Goal: Information Seeking & Learning: Check status

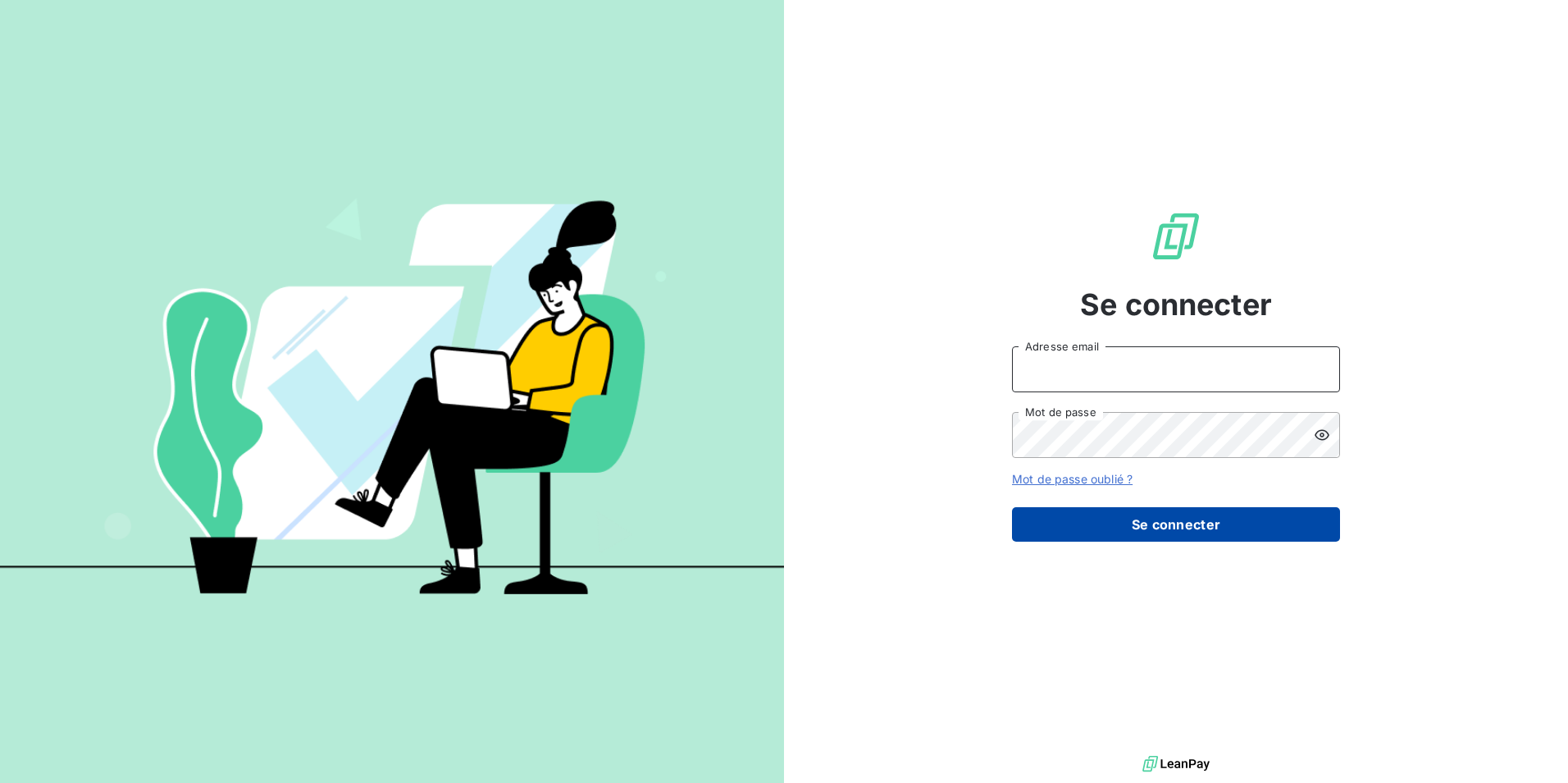
type input "[EMAIL_ADDRESS][DOMAIN_NAME]"
click at [1178, 526] on button "Se connecter" at bounding box center [1175, 524] width 328 height 35
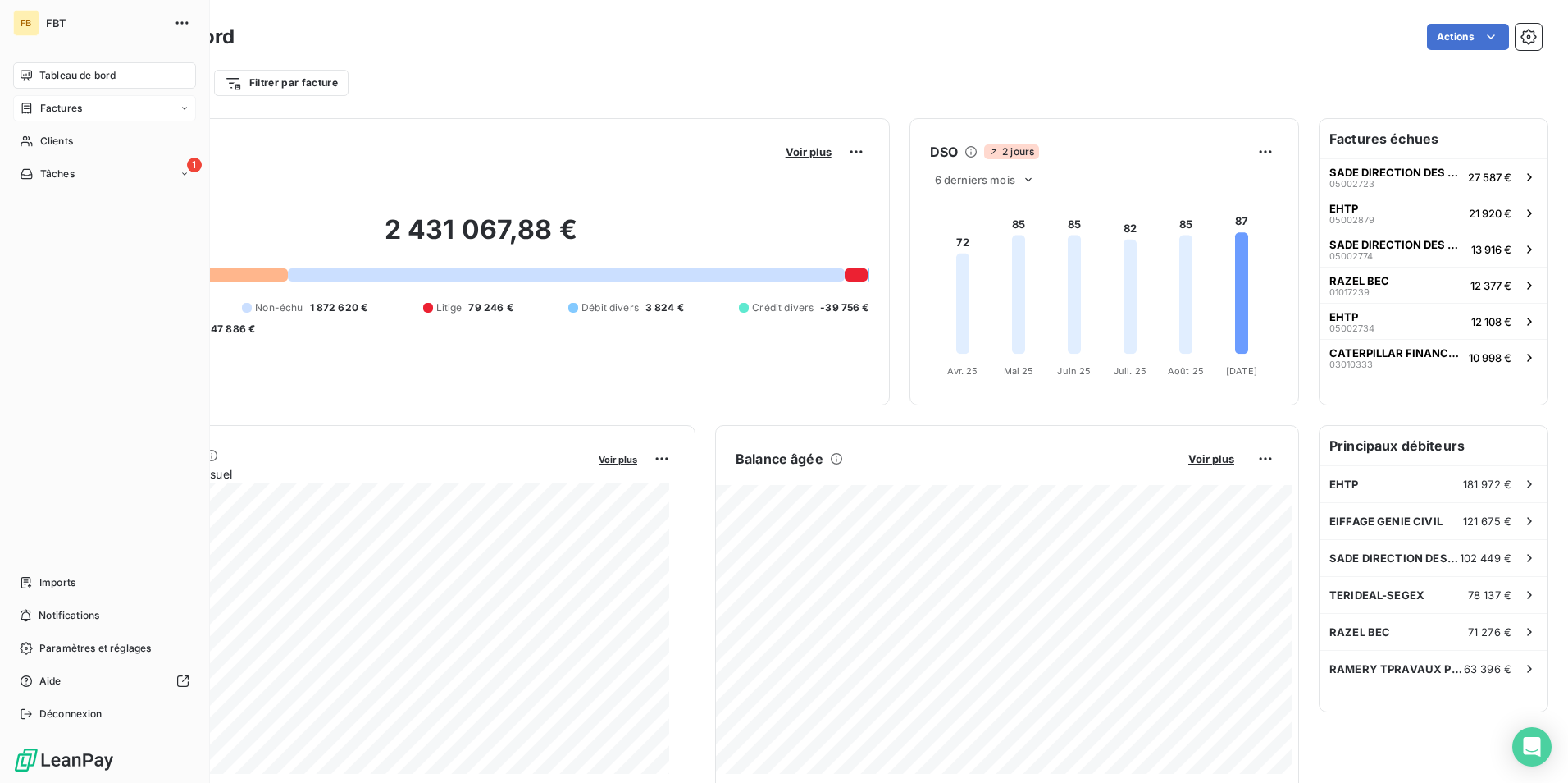
click at [77, 106] on span "Factures" at bounding box center [61, 108] width 41 height 15
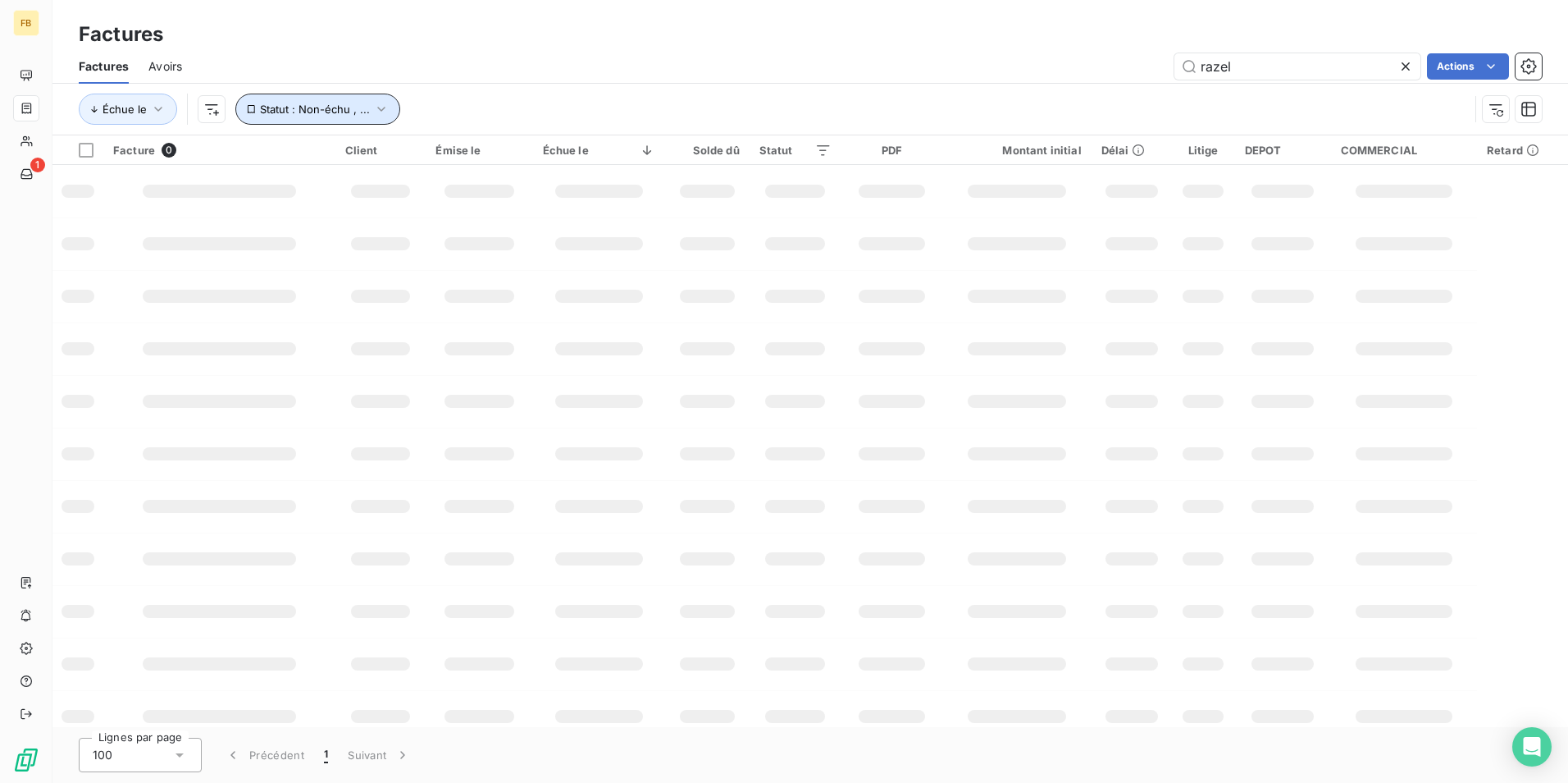
click at [379, 103] on icon "button" at bounding box center [381, 109] width 17 height 17
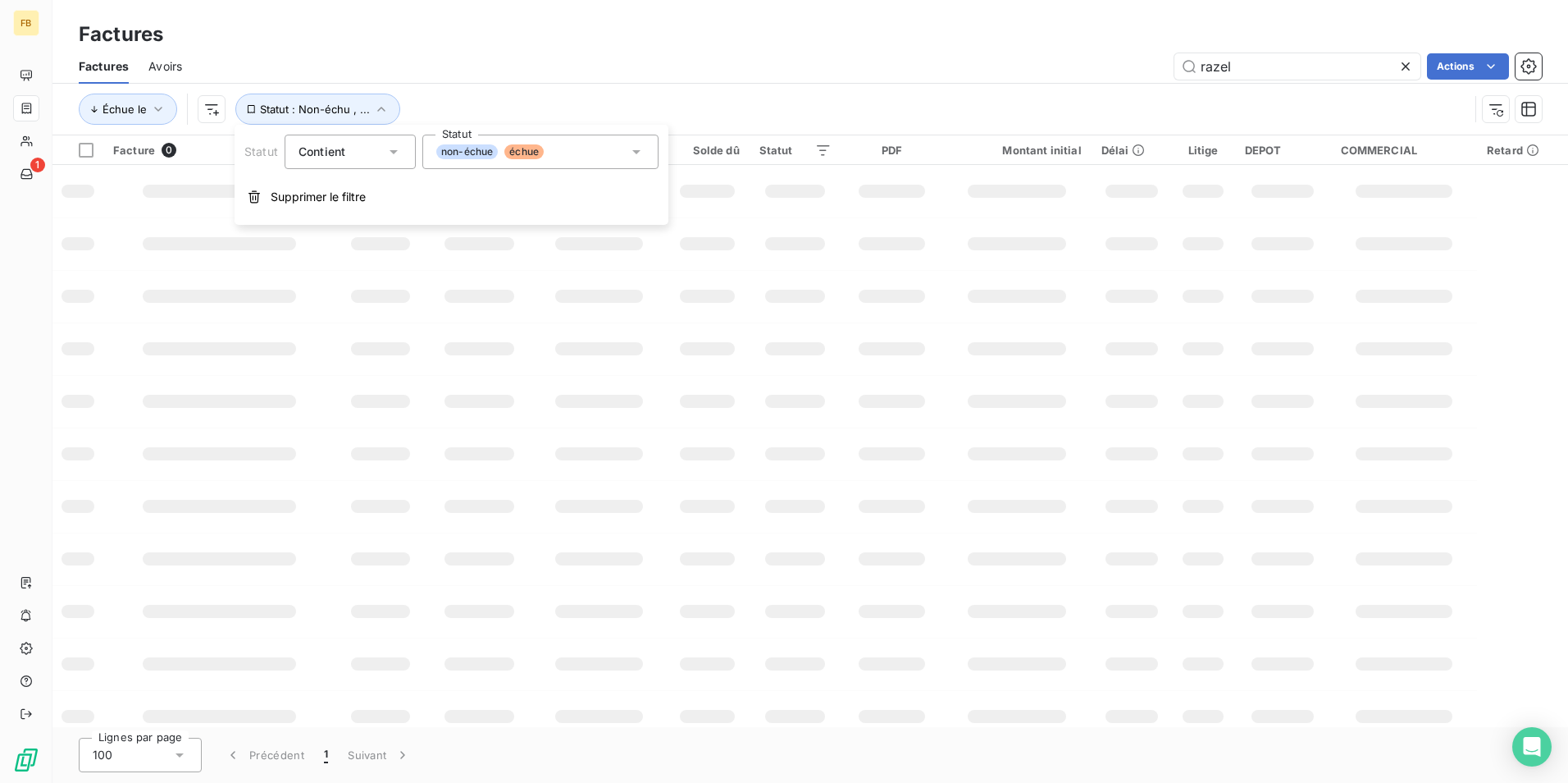
click at [635, 154] on icon at bounding box center [636, 151] width 17 height 17
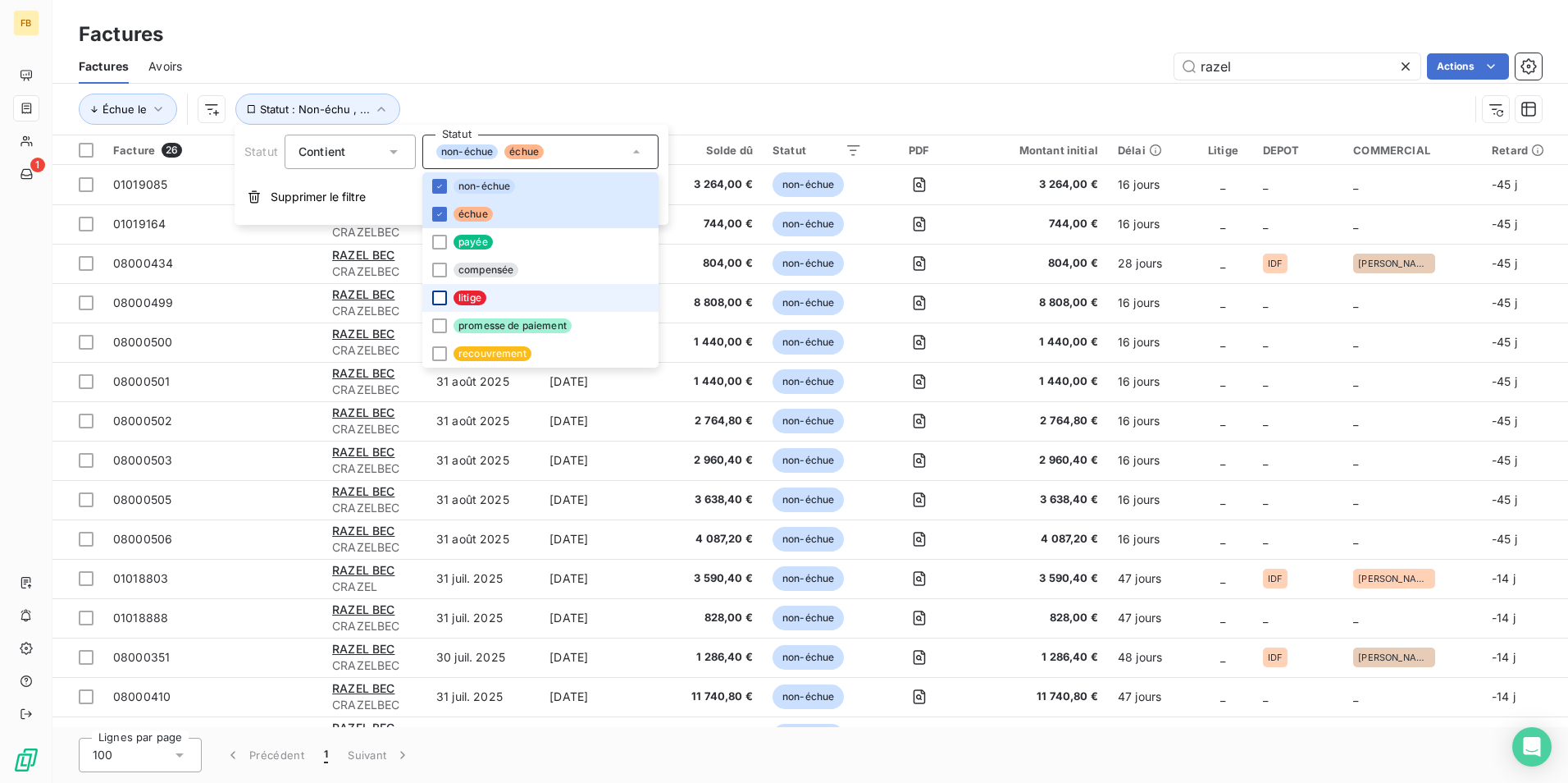
click at [437, 293] on div at bounding box center [439, 297] width 15 height 15
click at [437, 213] on icon at bounding box center [439, 214] width 10 height 10
click at [432, 186] on div at bounding box center [439, 186] width 15 height 15
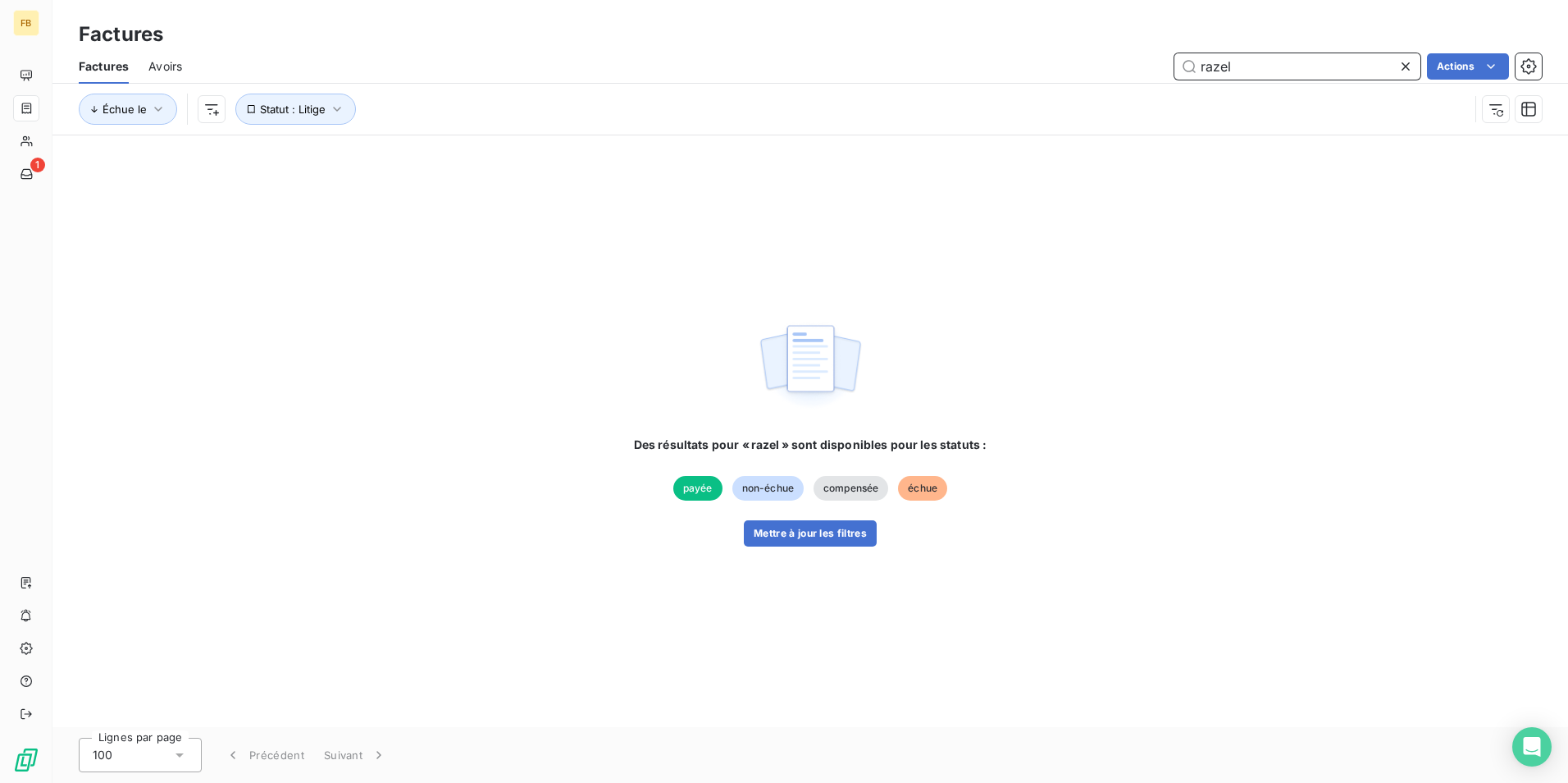
drag, startPoint x: 1235, startPoint y: 65, endPoint x: 1097, endPoint y: 76, distance: 138.4
click at [1097, 76] on div "razel Actions" at bounding box center [871, 66] width 1340 height 27
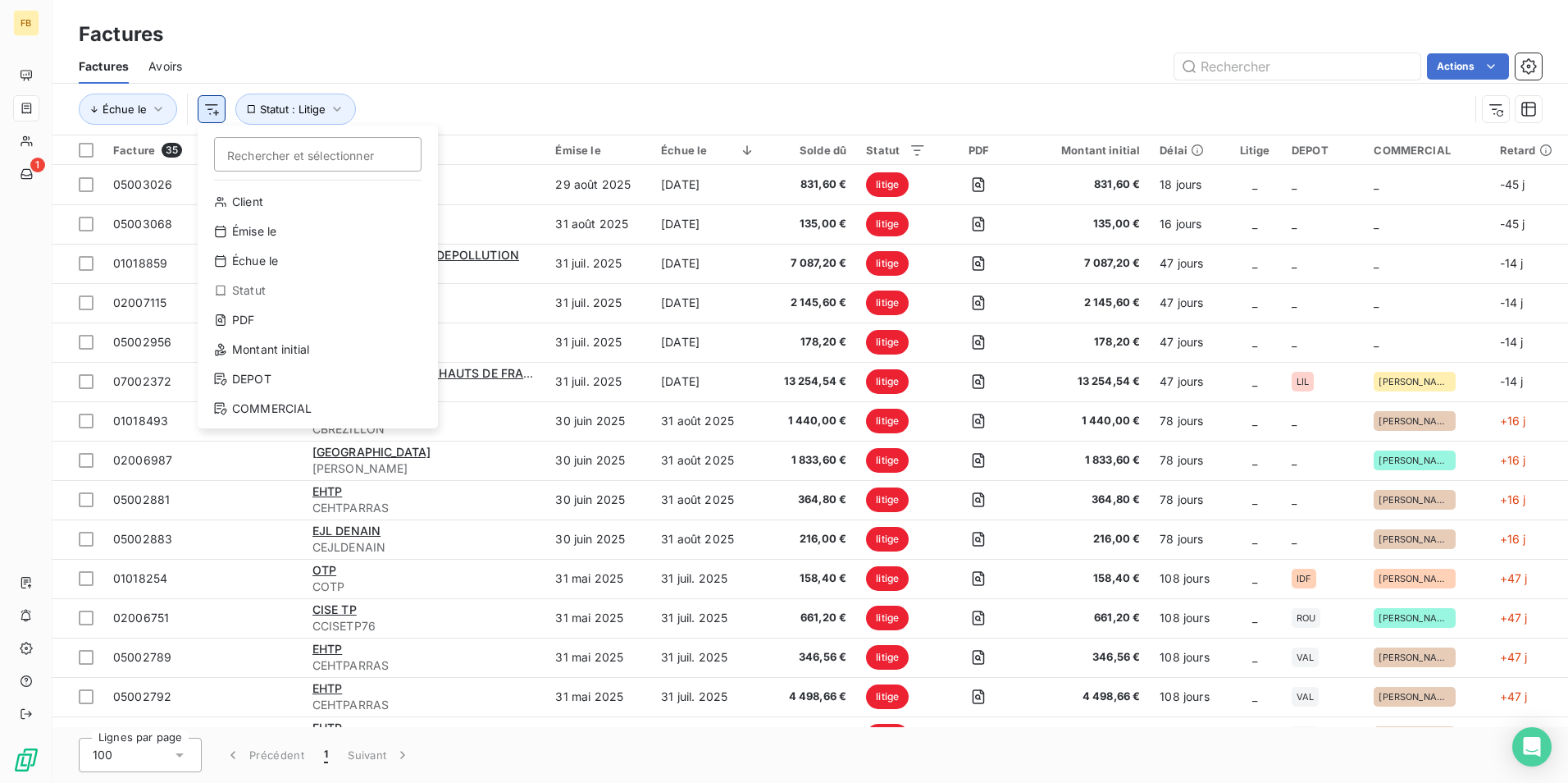
click at [213, 113] on html "FB 1 Factures Factures Avoirs Actions Échue le Rechercher et sélectionner Clien…" at bounding box center [784, 391] width 1568 height 783
click at [258, 383] on div "DEPOT" at bounding box center [318, 379] width 227 height 27
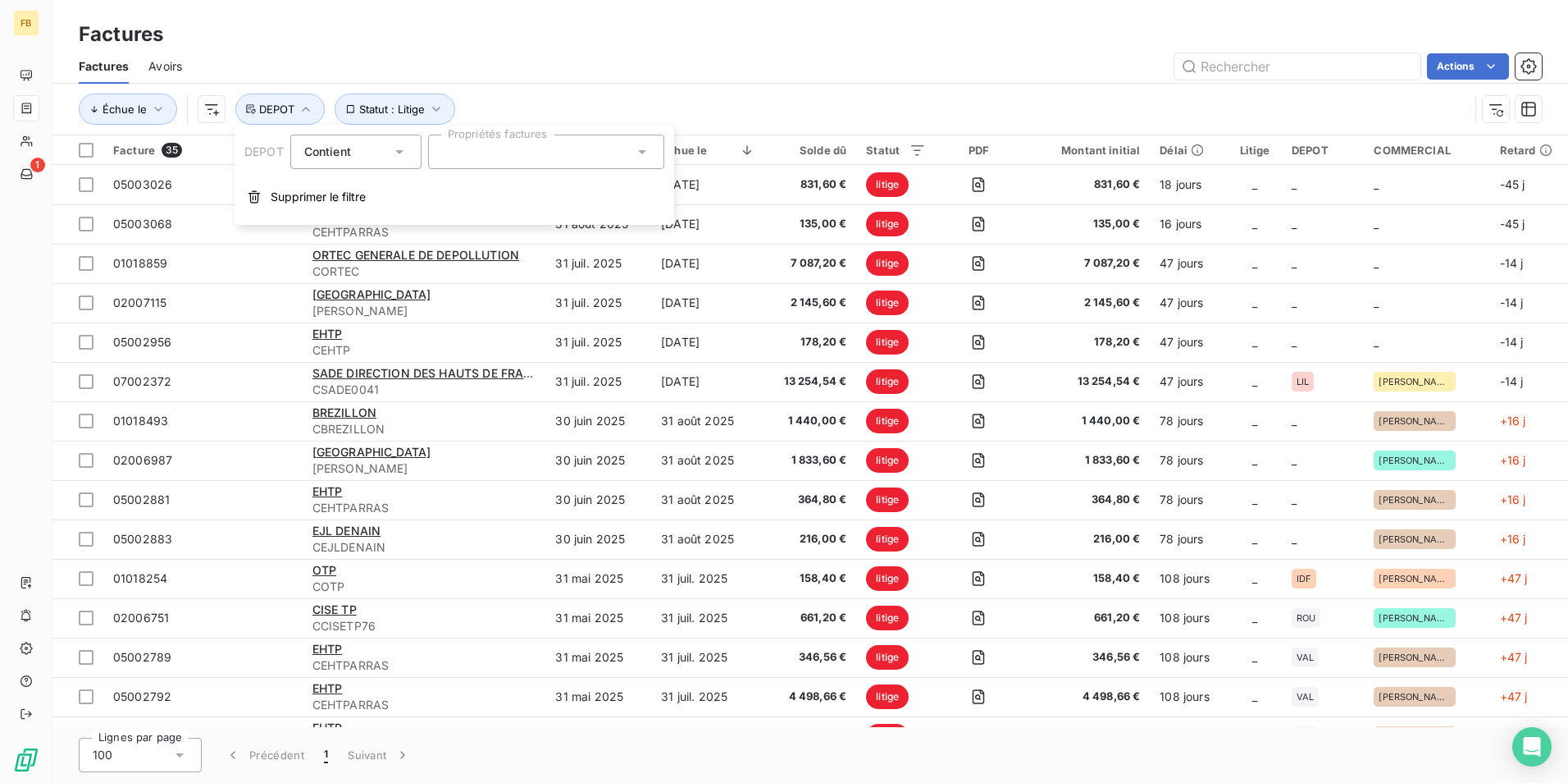
click at [645, 156] on icon at bounding box center [641, 151] width 17 height 17
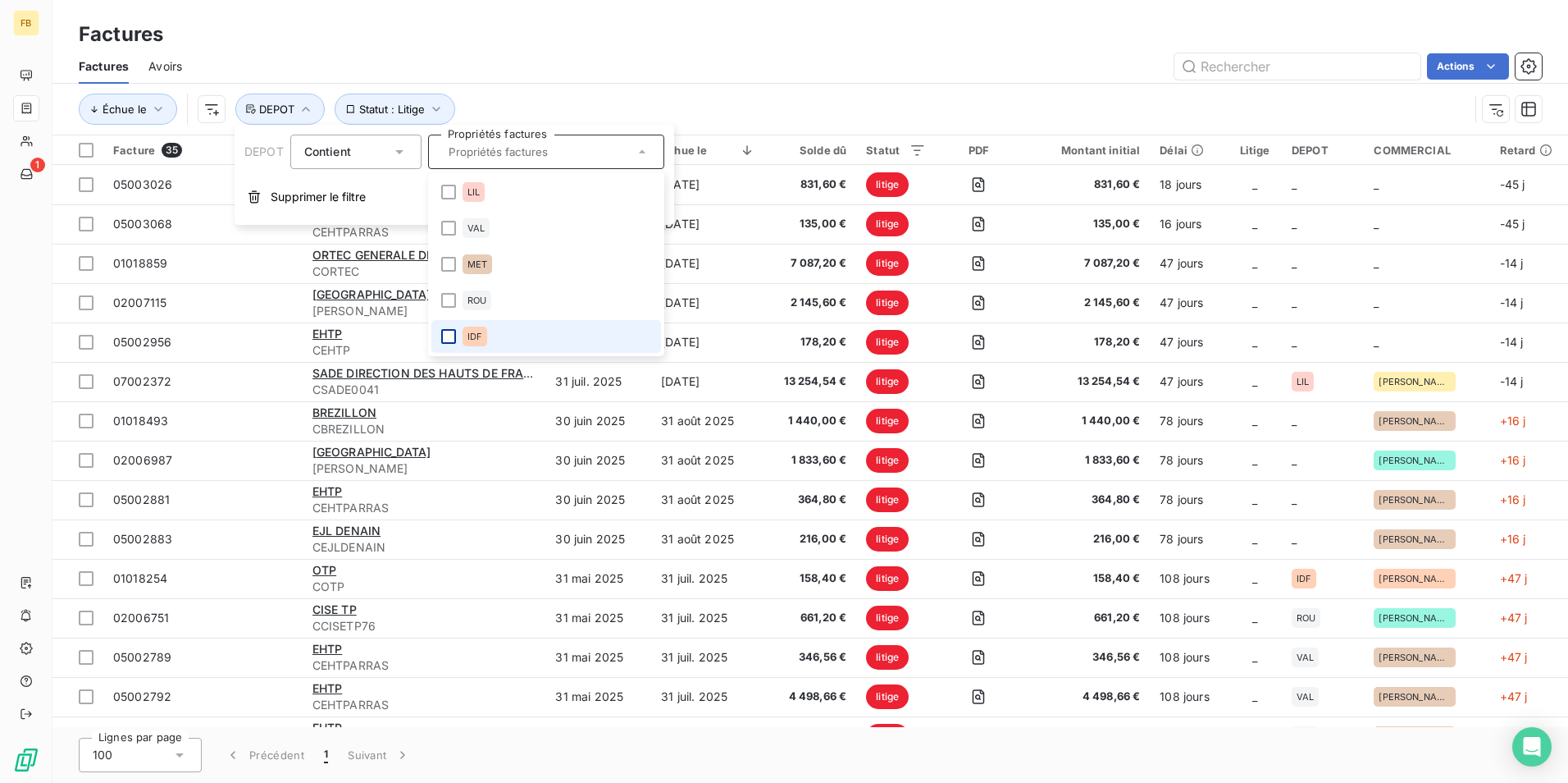
click at [446, 341] on div at bounding box center [448, 336] width 15 height 15
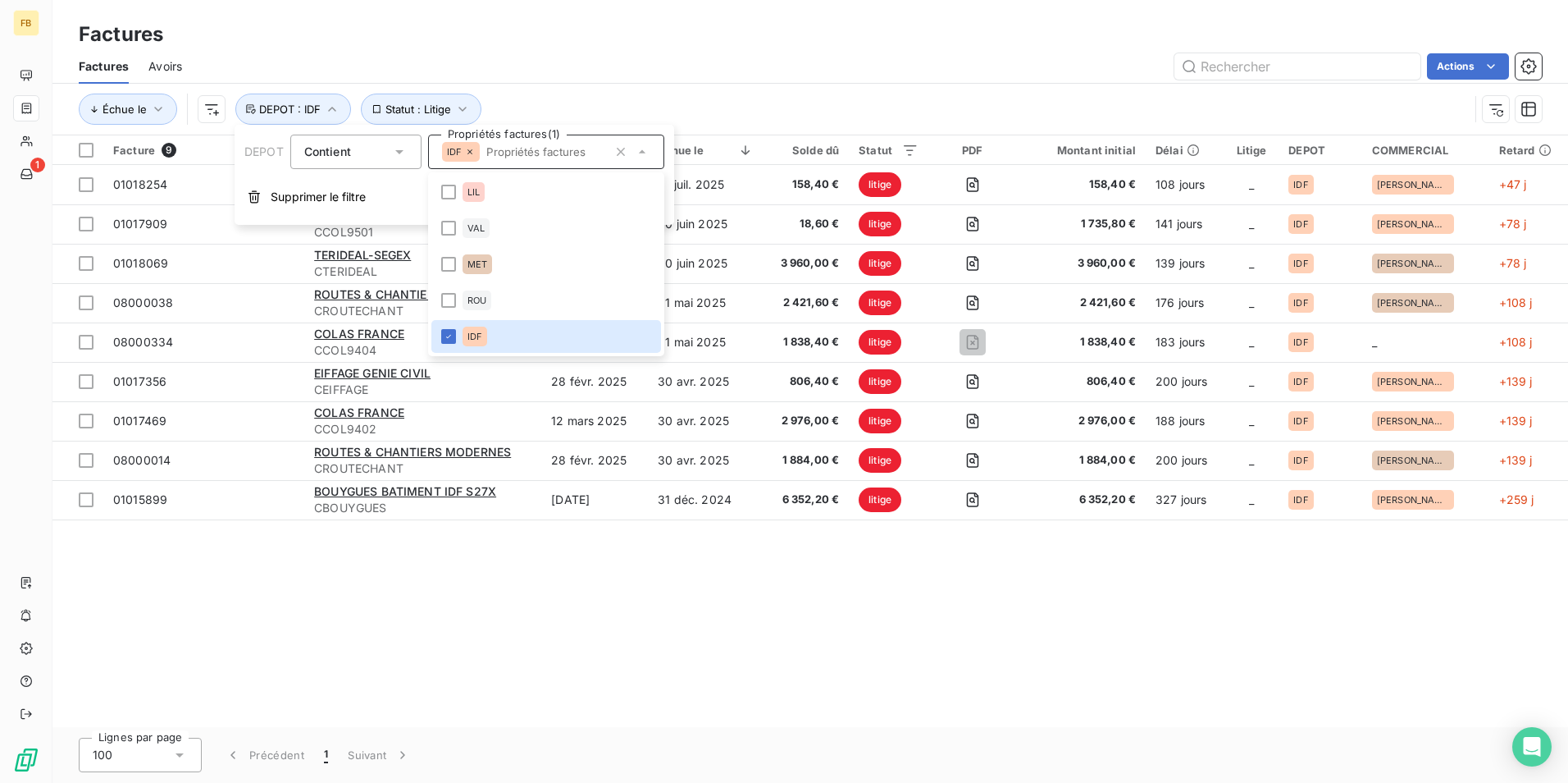
click at [592, 50] on div "Factures Avoirs Actions" at bounding box center [810, 66] width 1516 height 35
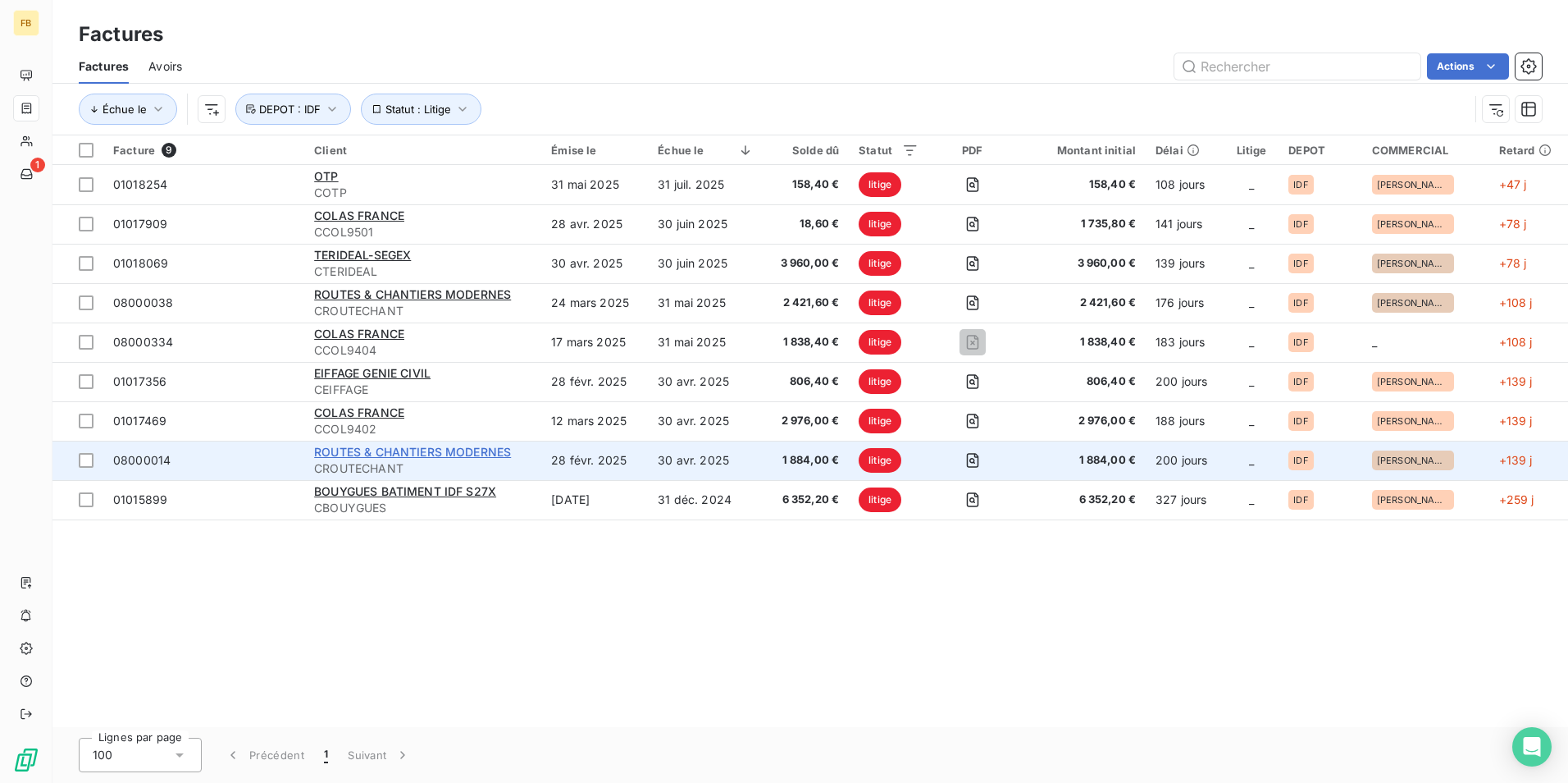
click at [390, 449] on span "ROUTES & CHANTIERS MODERNES" at bounding box center [411, 451] width 196 height 14
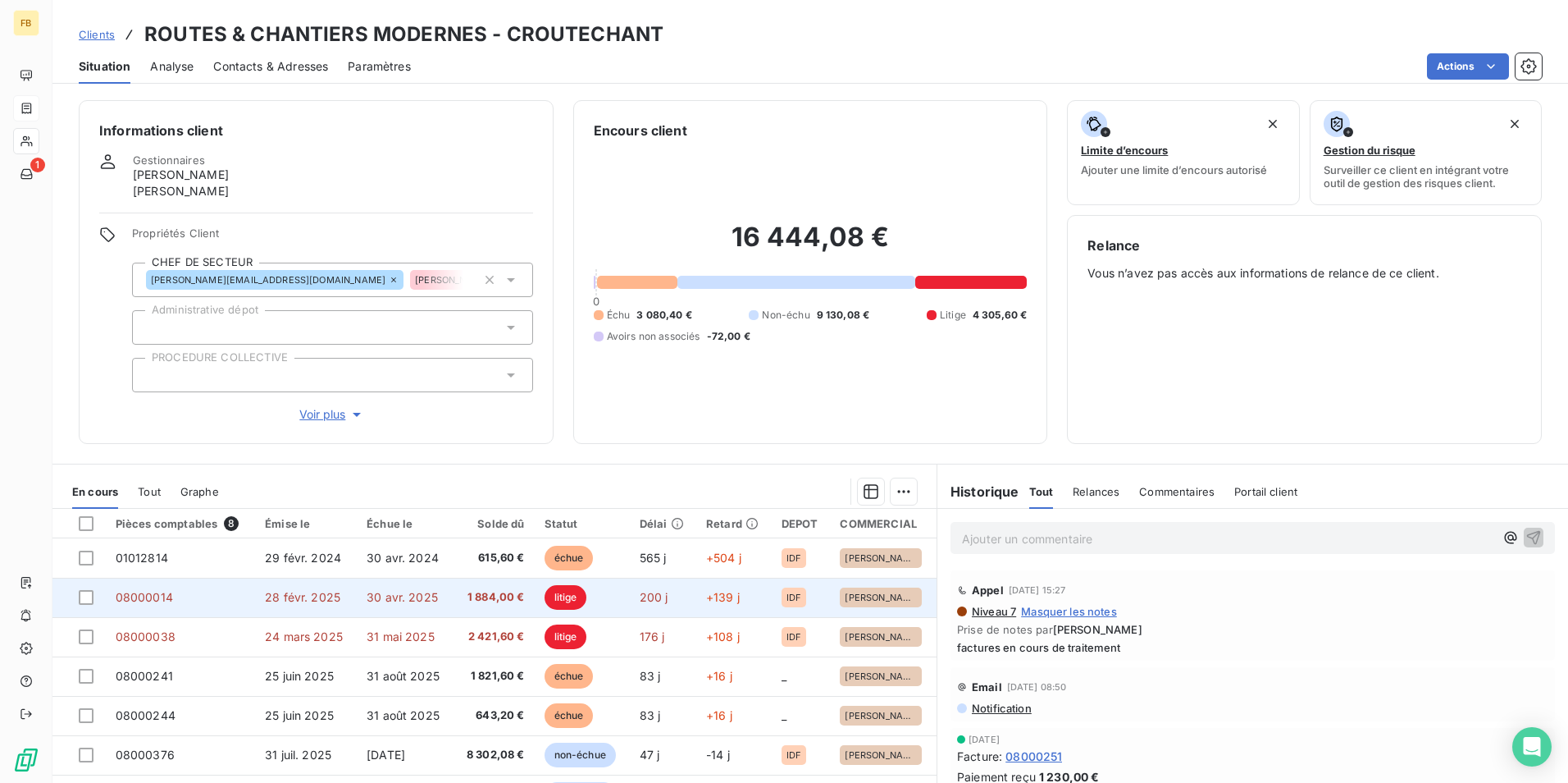
click at [322, 594] on span "28 févr. 2025" at bounding box center [302, 597] width 75 height 14
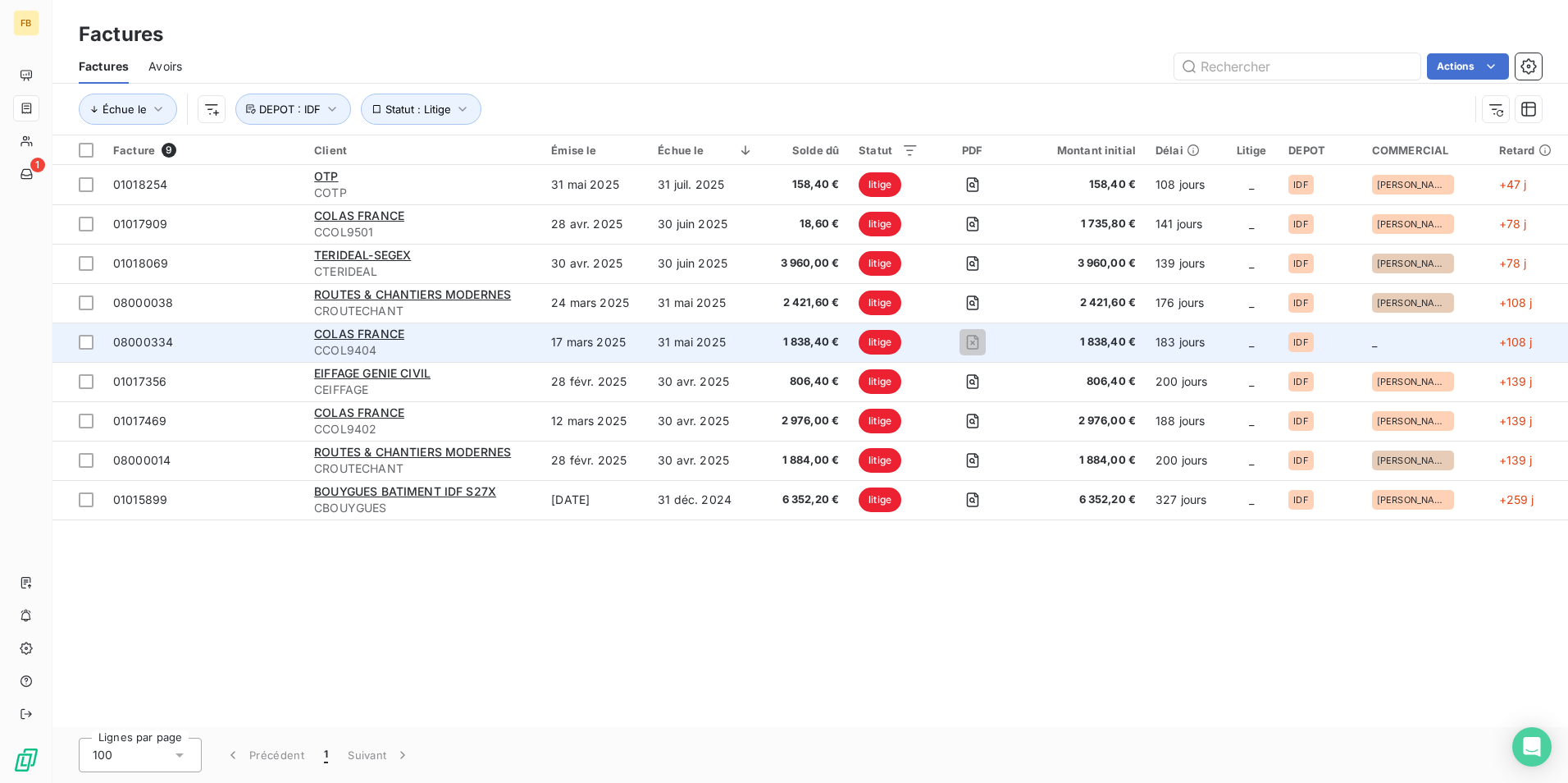
click at [403, 346] on span "CCOL9404" at bounding box center [422, 351] width 217 height 17
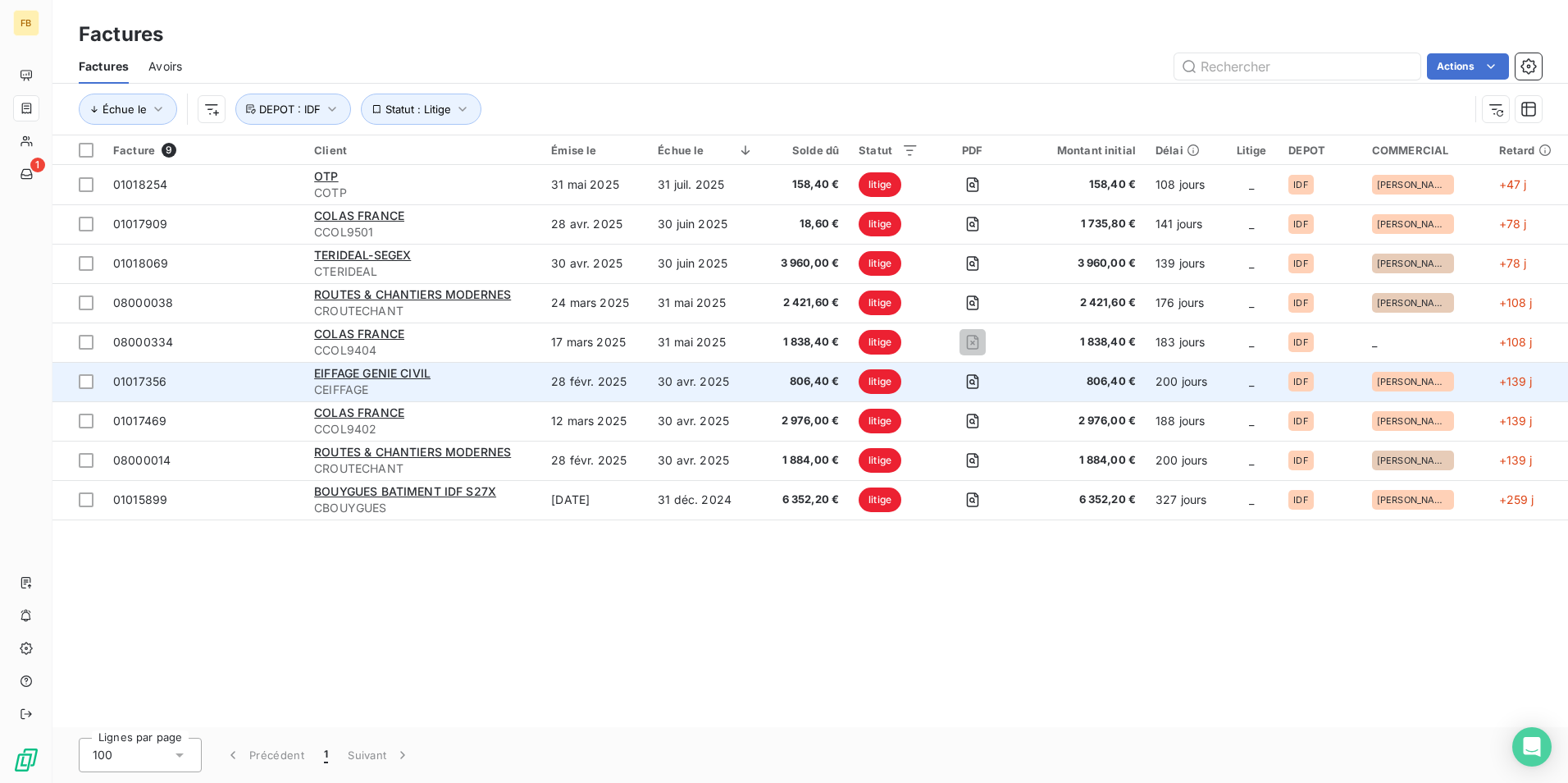
click at [405, 382] on span "CEIFFAGE" at bounding box center [422, 389] width 217 height 17
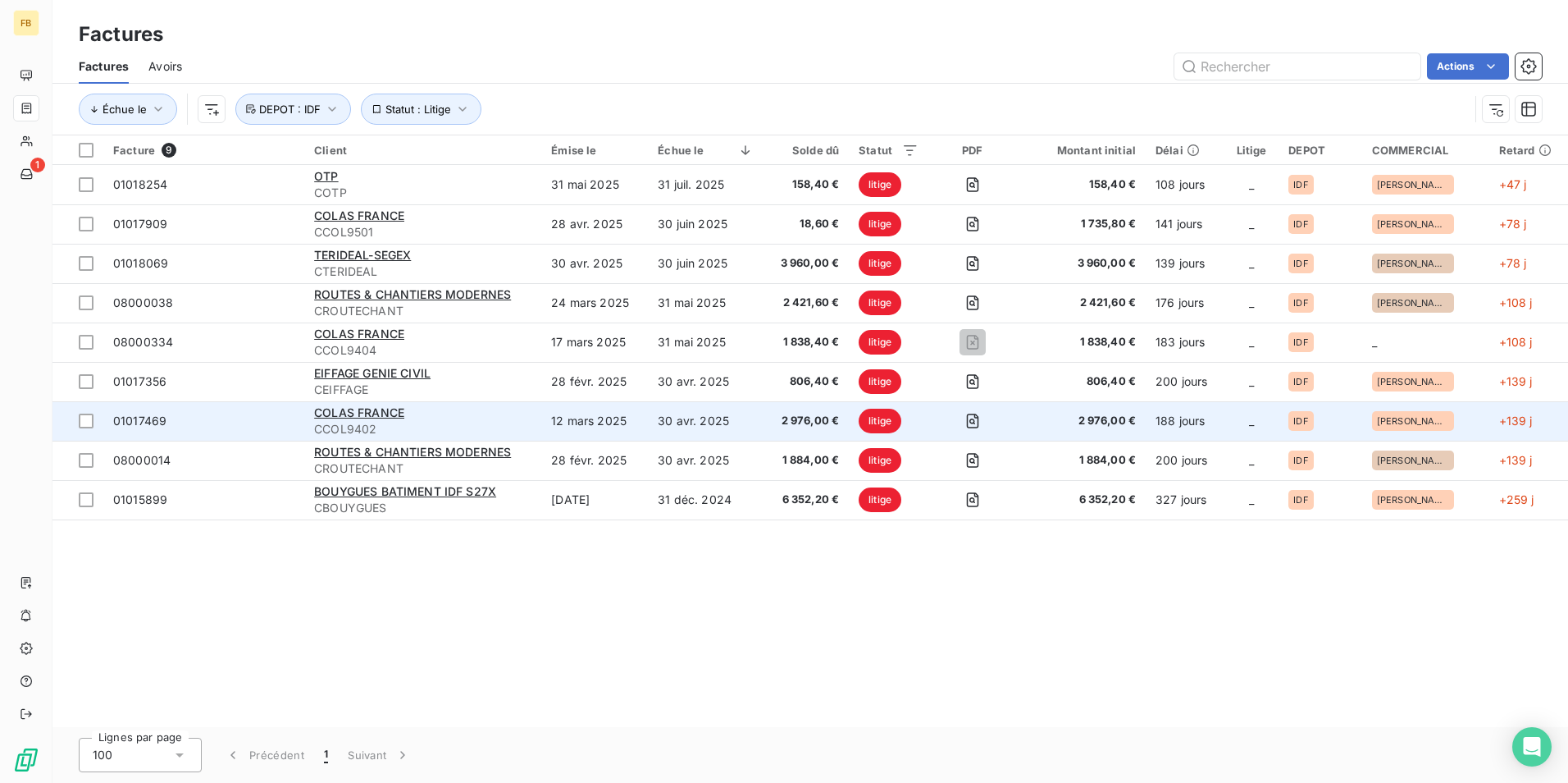
click at [393, 421] on span "CCOL9402" at bounding box center [422, 429] width 217 height 17
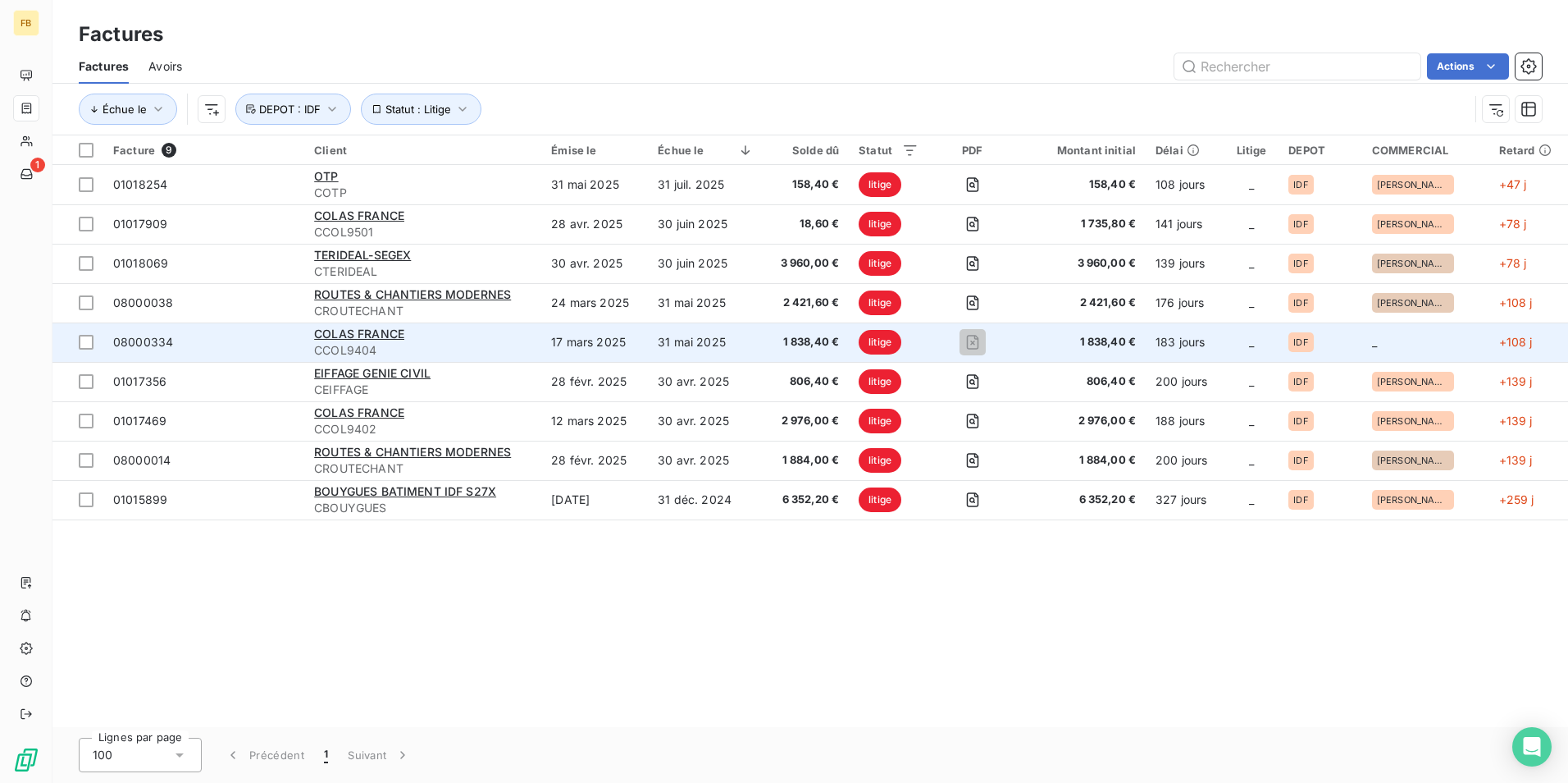
click at [388, 343] on span "CCOL9404" at bounding box center [422, 351] width 217 height 17
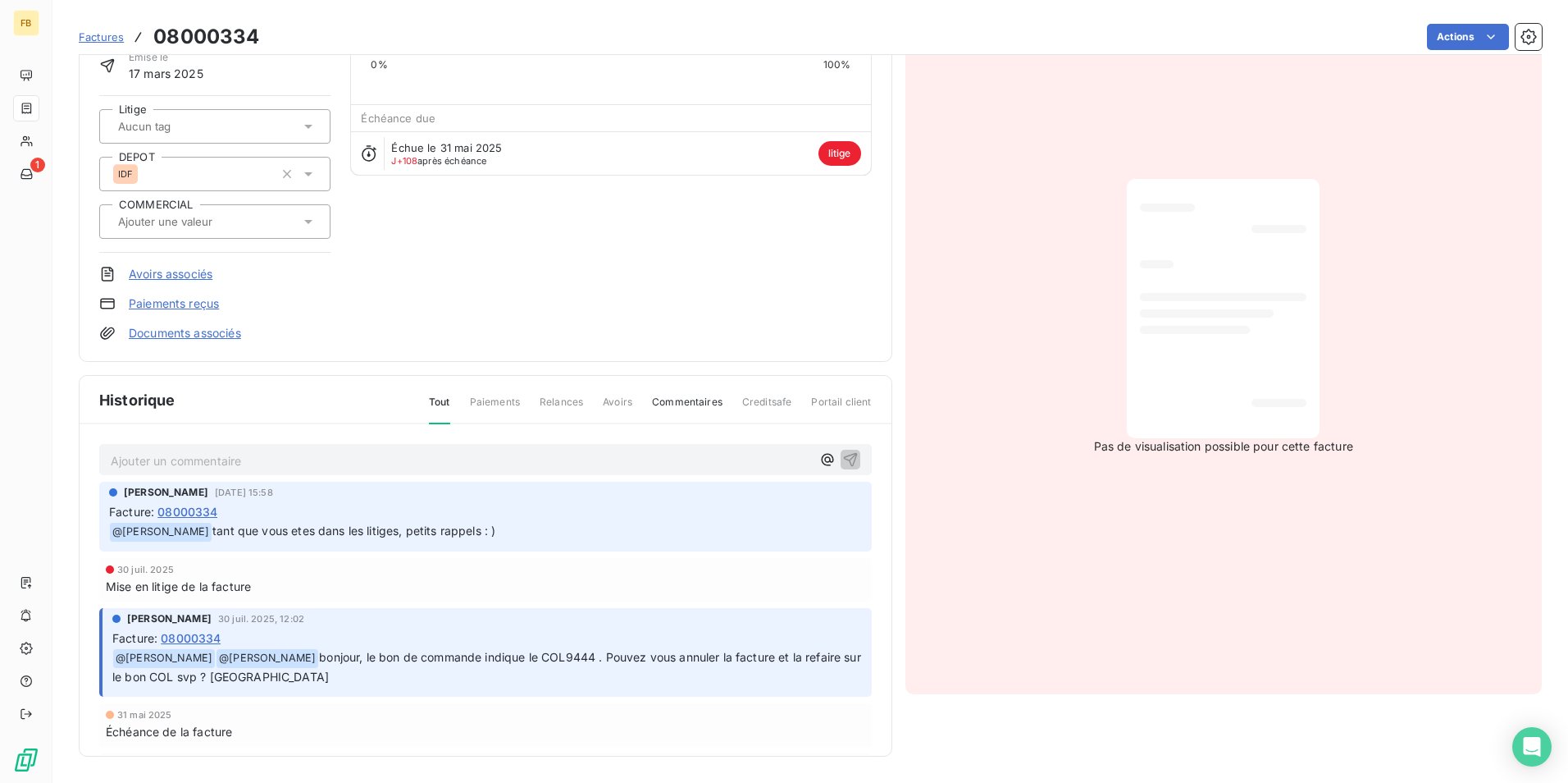
click at [197, 509] on span "08000334" at bounding box center [187, 510] width 60 height 17
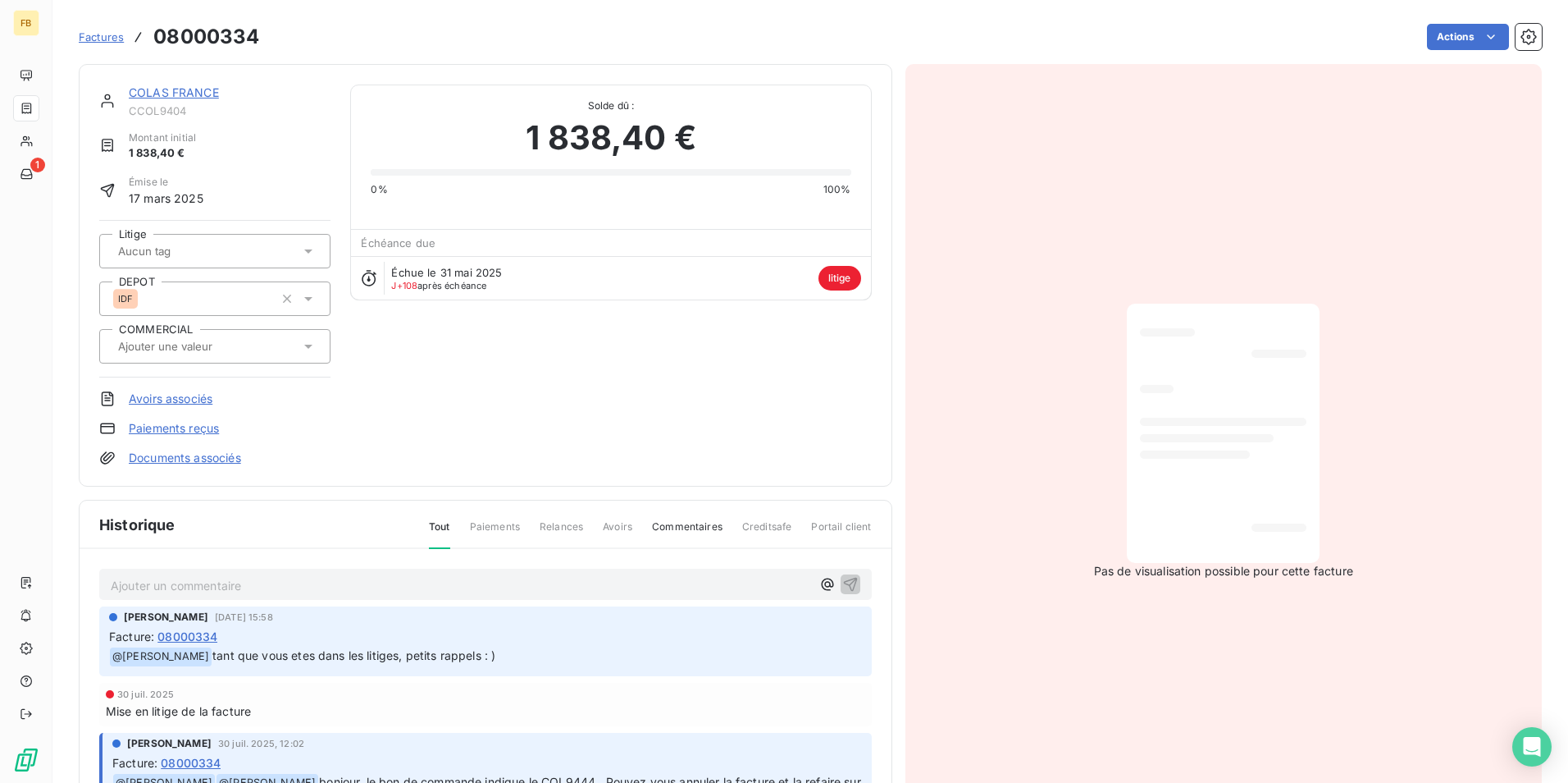
click at [398, 578] on p "Ajouter un commentaire ﻿" at bounding box center [461, 586] width 701 height 21
click at [819, 586] on icon "button" at bounding box center [827, 584] width 17 height 17
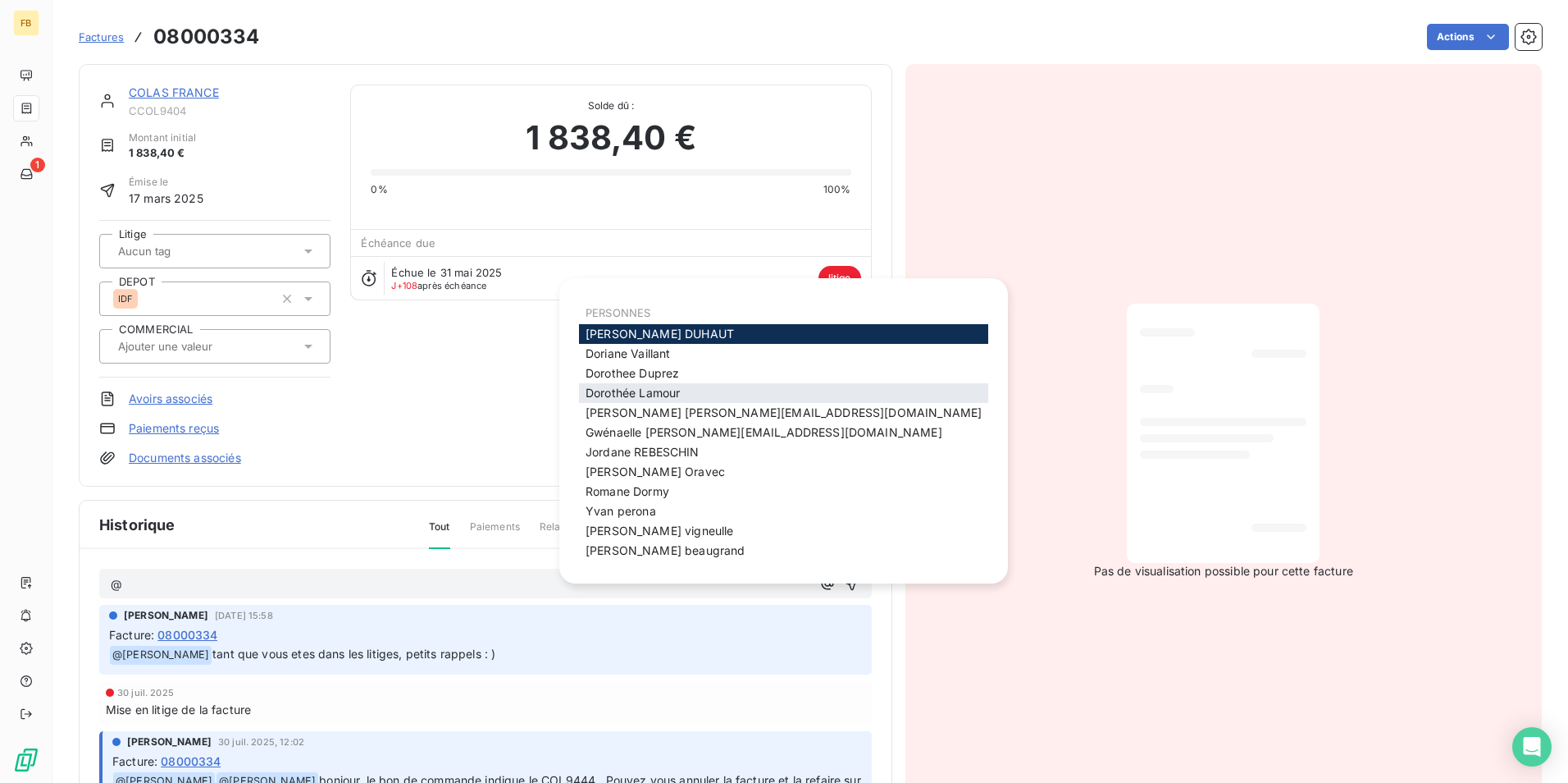
click at [724, 386] on div "[PERSON_NAME]" at bounding box center [784, 393] width 410 height 20
click at [638, 390] on span "[PERSON_NAME]" at bounding box center [633, 393] width 95 height 14
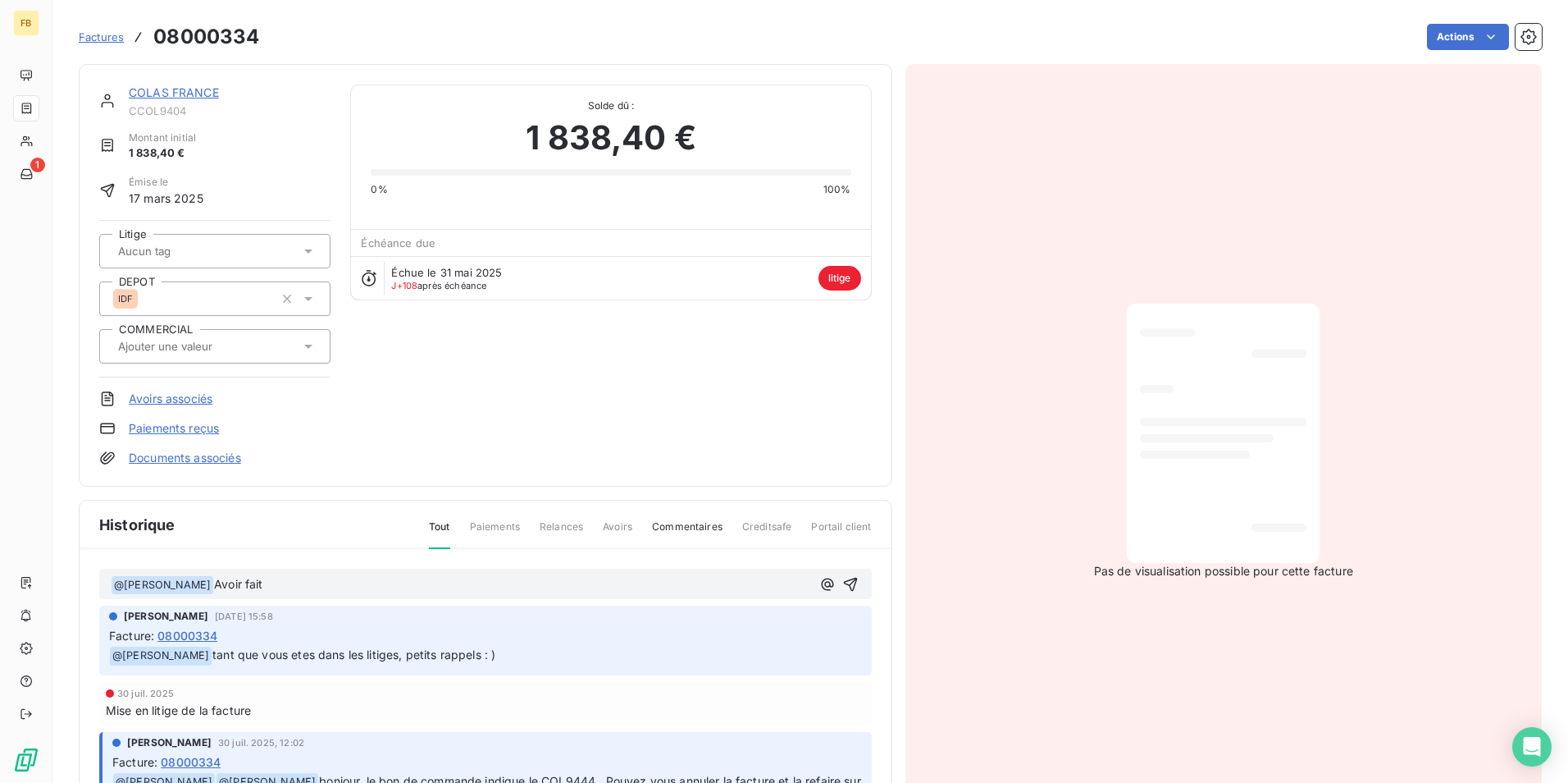
drag, startPoint x: 250, startPoint y: 582, endPoint x: 244, endPoint y: 634, distance: 52.3
click at [248, 586] on span "Avoir fait" at bounding box center [239, 584] width 49 height 14
click at [304, 586] on span "Avoir F2508000334fait" at bounding box center [278, 584] width 129 height 14
click at [323, 586] on span "Avoir F2508000334fait" at bounding box center [278, 584] width 129 height 14
click at [361, 586] on p "﻿ @ [PERSON_NAME] ﻿ Avoir F2508000334 fait" at bounding box center [461, 586] width 701 height 20
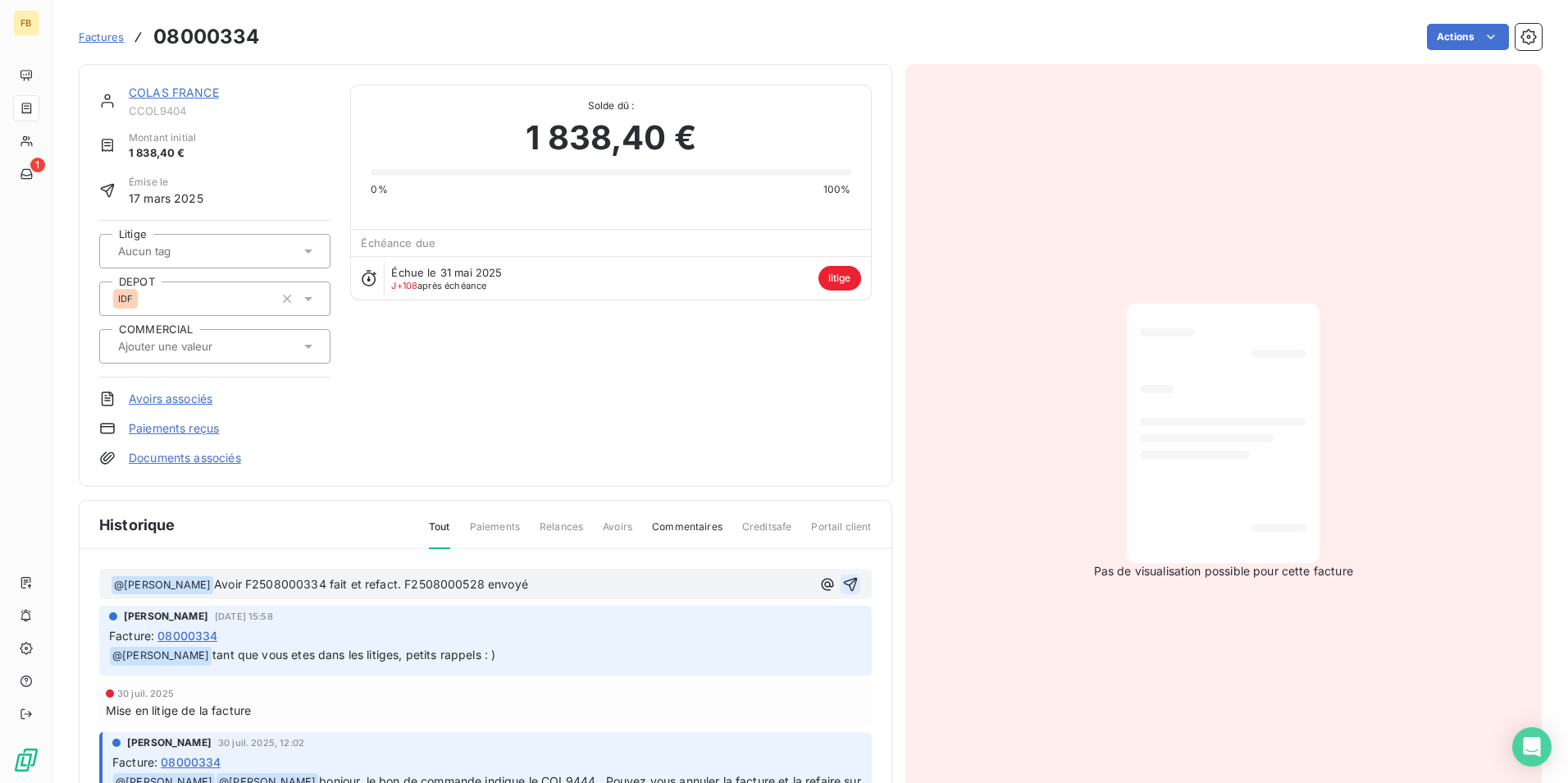
click at [842, 587] on icon "button" at bounding box center [850, 584] width 17 height 17
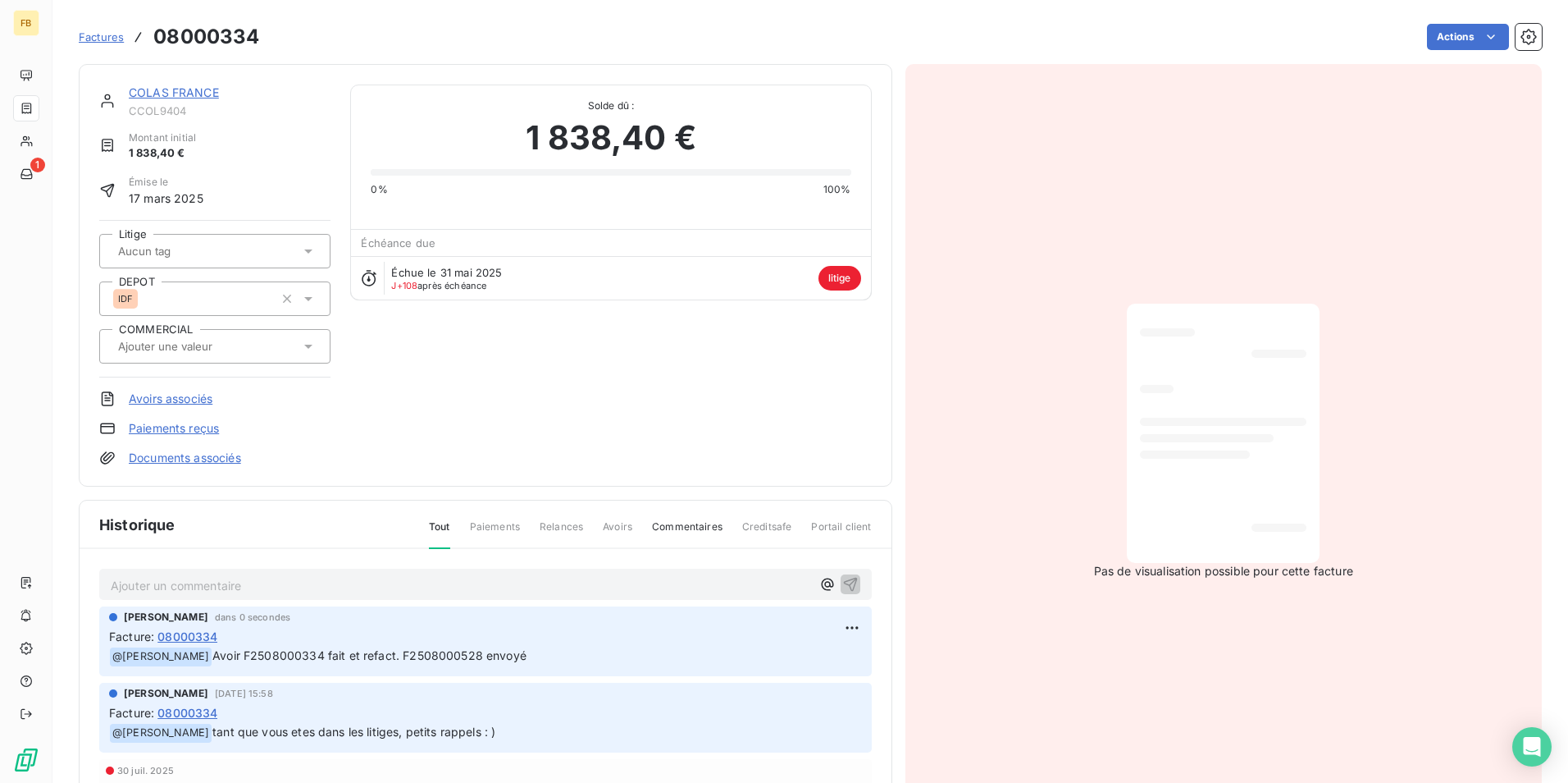
click at [108, 32] on span "Factures" at bounding box center [102, 37] width 45 height 13
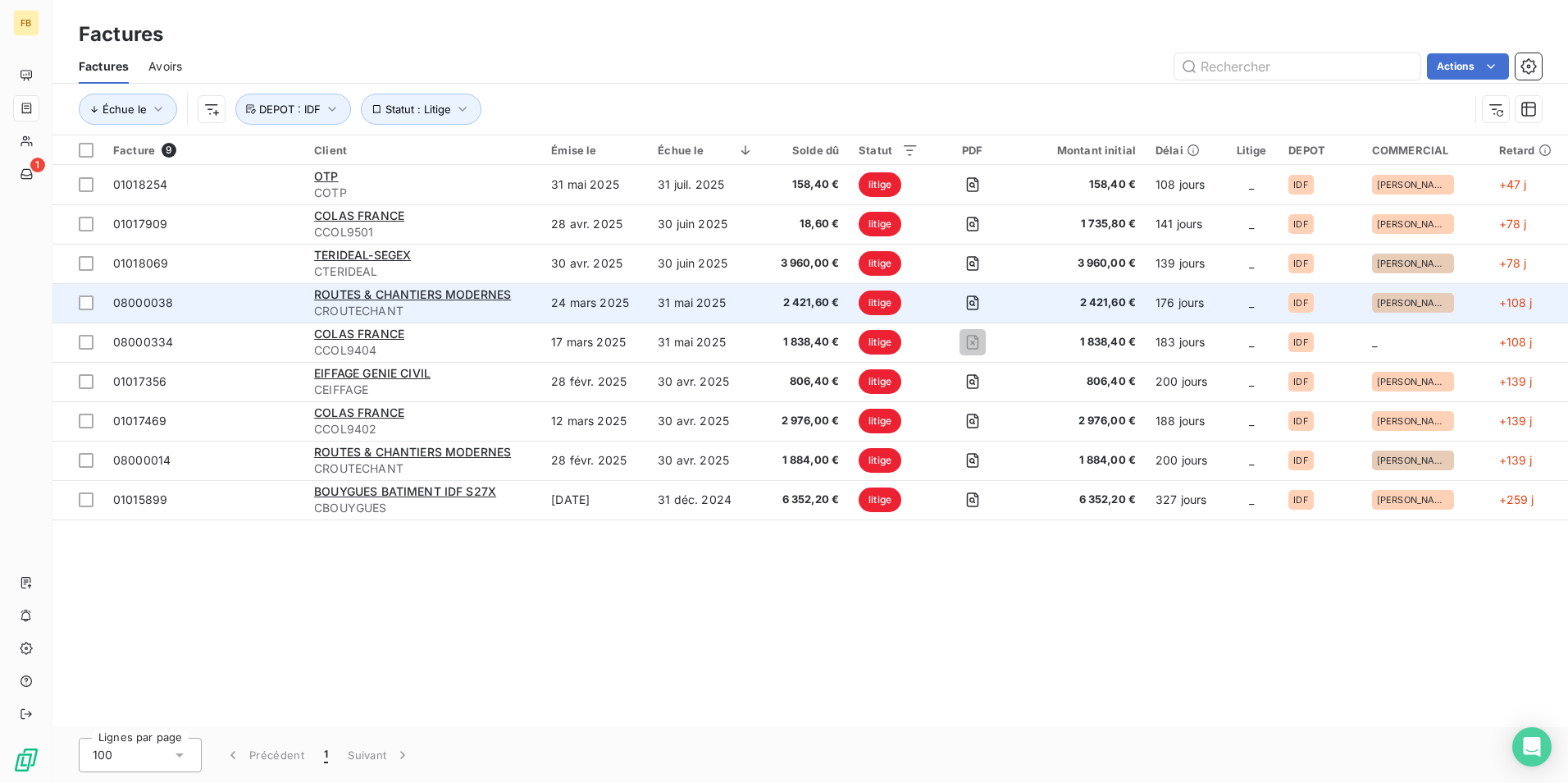
click at [389, 307] on span "CROUTECHANT" at bounding box center [422, 311] width 217 height 17
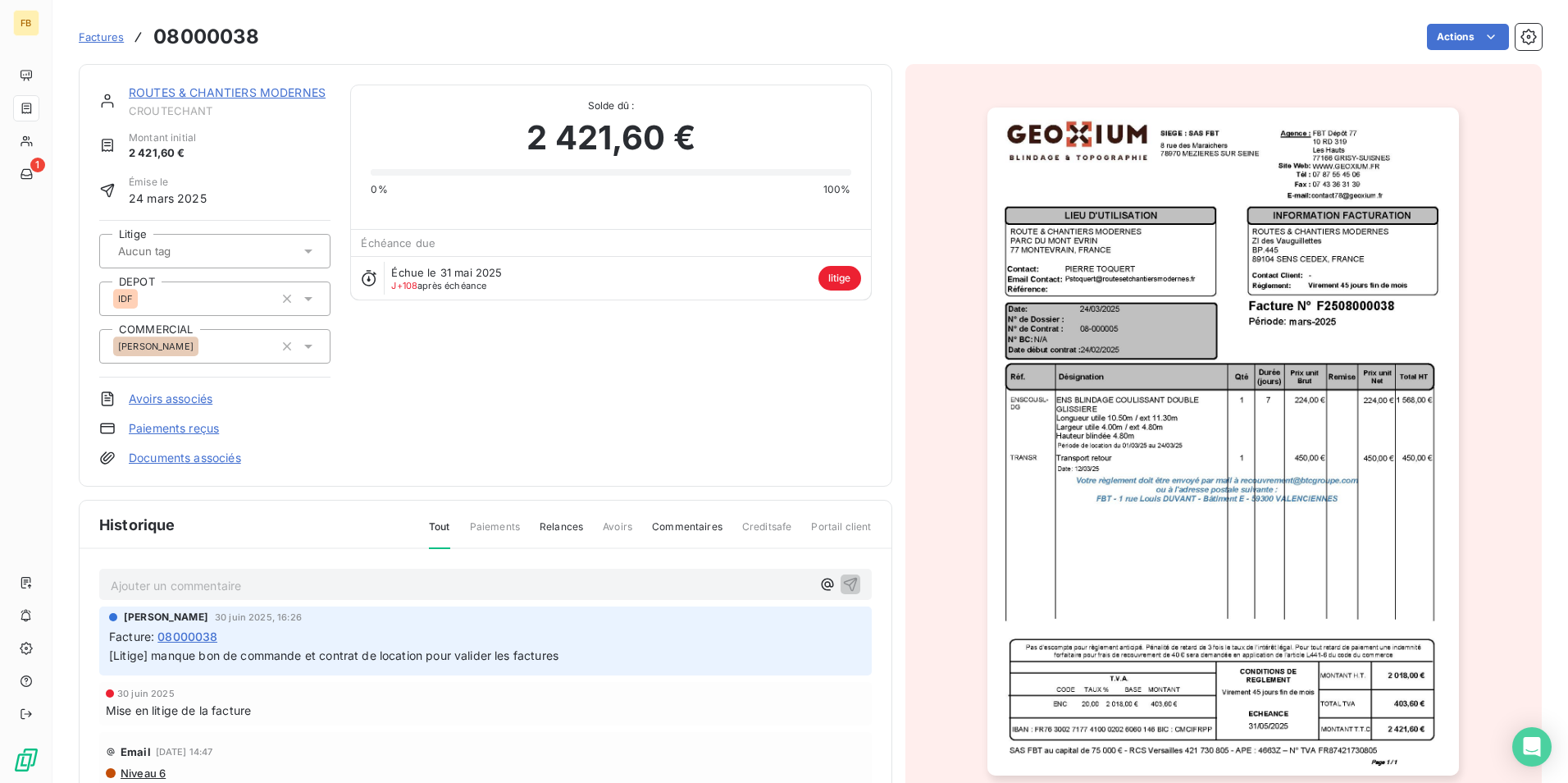
click at [238, 87] on link "ROUTES & CHANTIERS MODERNES" at bounding box center [226, 92] width 196 height 14
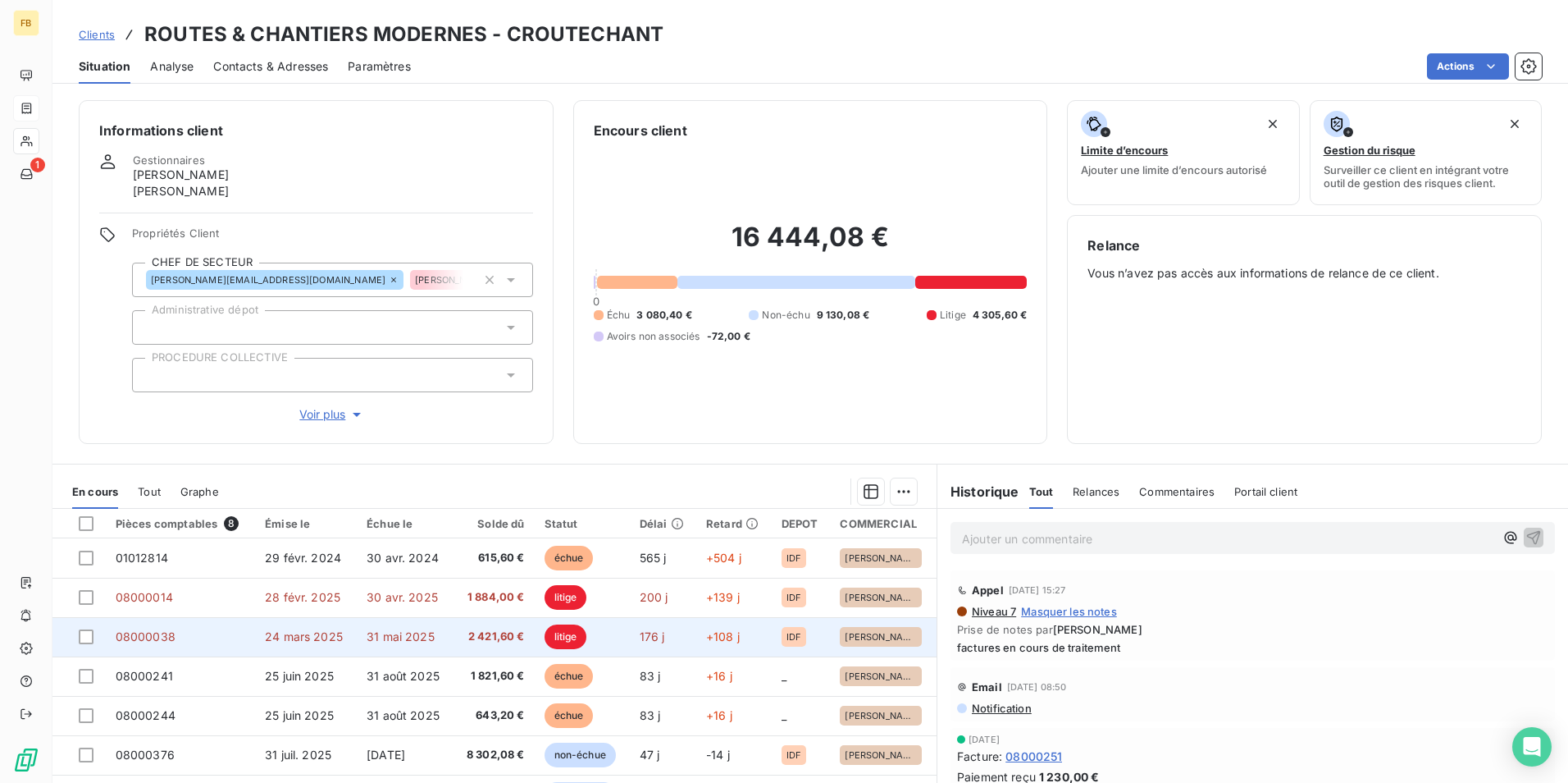
click at [316, 636] on span "24 mars 2025" at bounding box center [303, 636] width 78 height 14
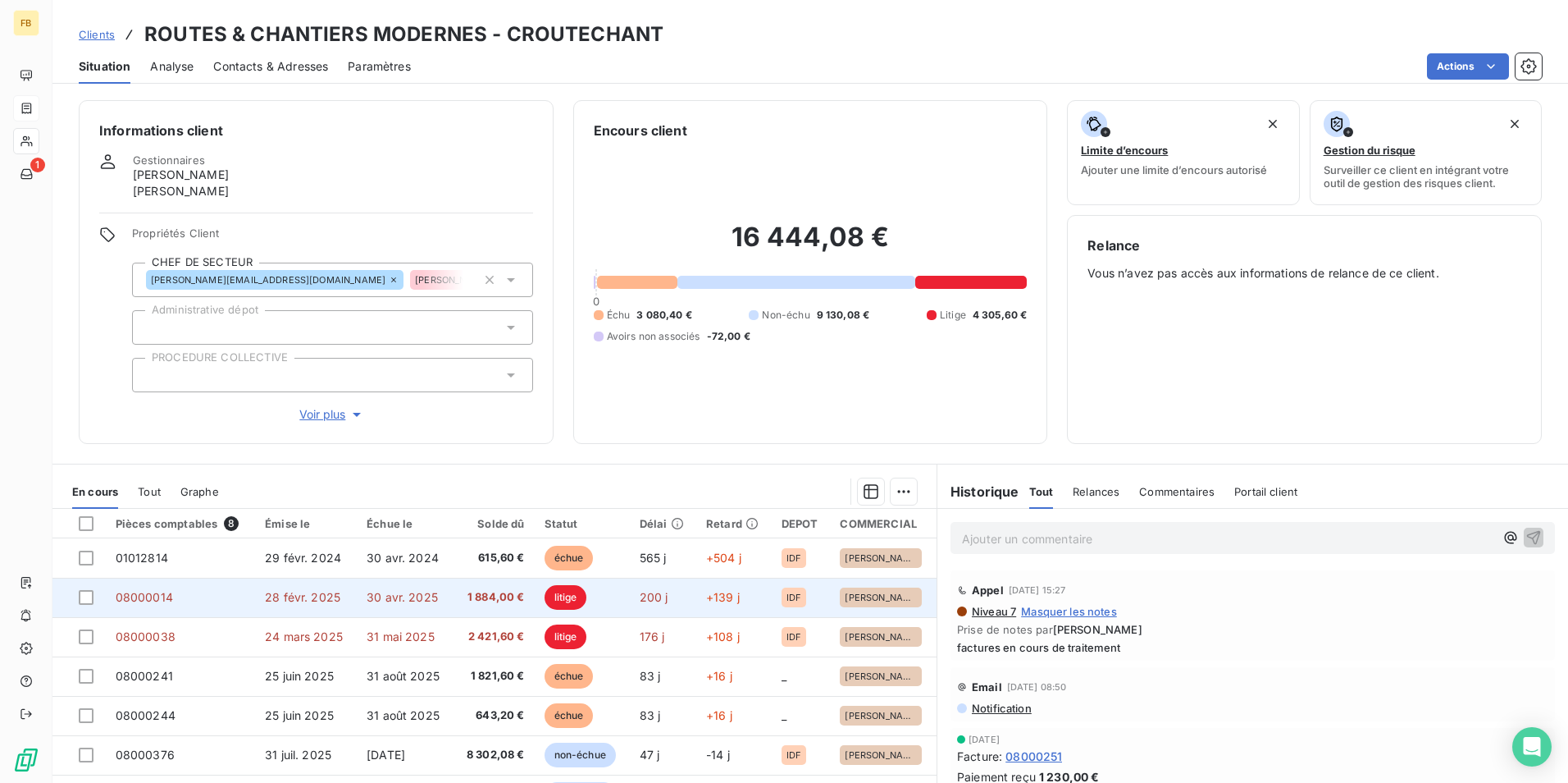
click at [502, 599] on span "1 884,00 €" at bounding box center [494, 597] width 61 height 17
